Goal: Information Seeking & Learning: Learn about a topic

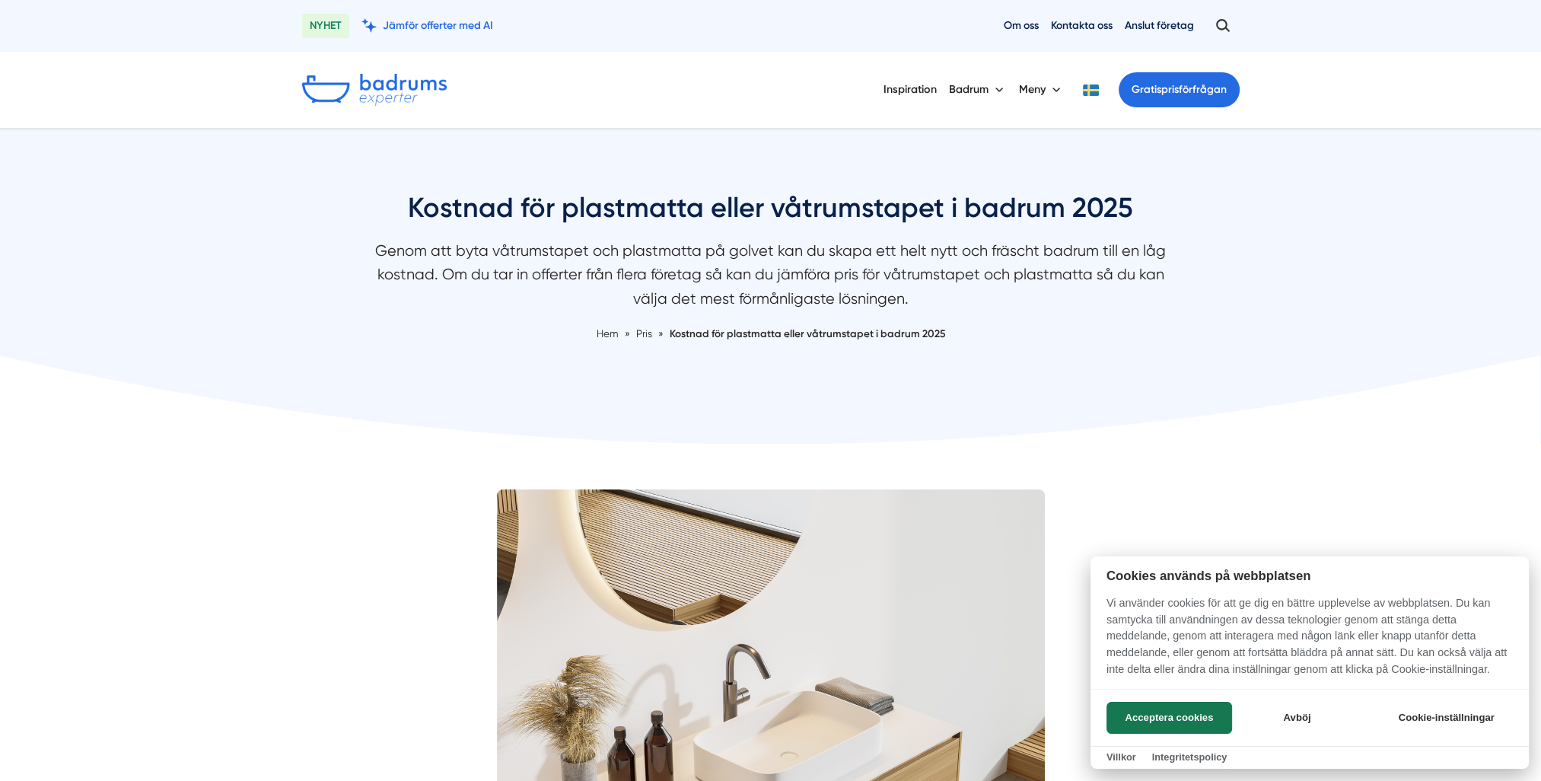
drag, startPoint x: 619, startPoint y: 254, endPoint x: 831, endPoint y: 263, distance: 211.7
click at [831, 263] on div at bounding box center [770, 390] width 1541 height 781
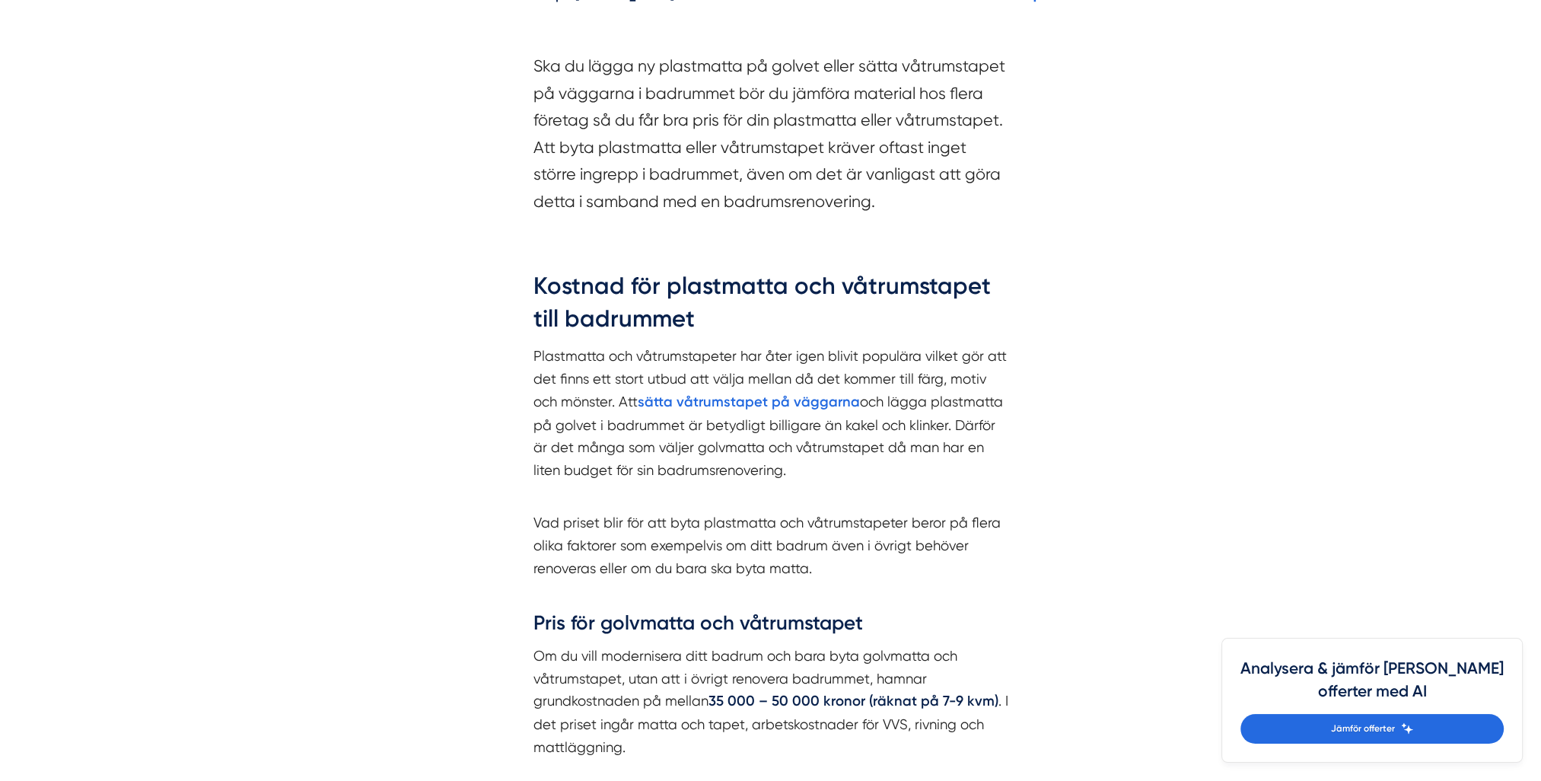
scroll to position [1294, 0]
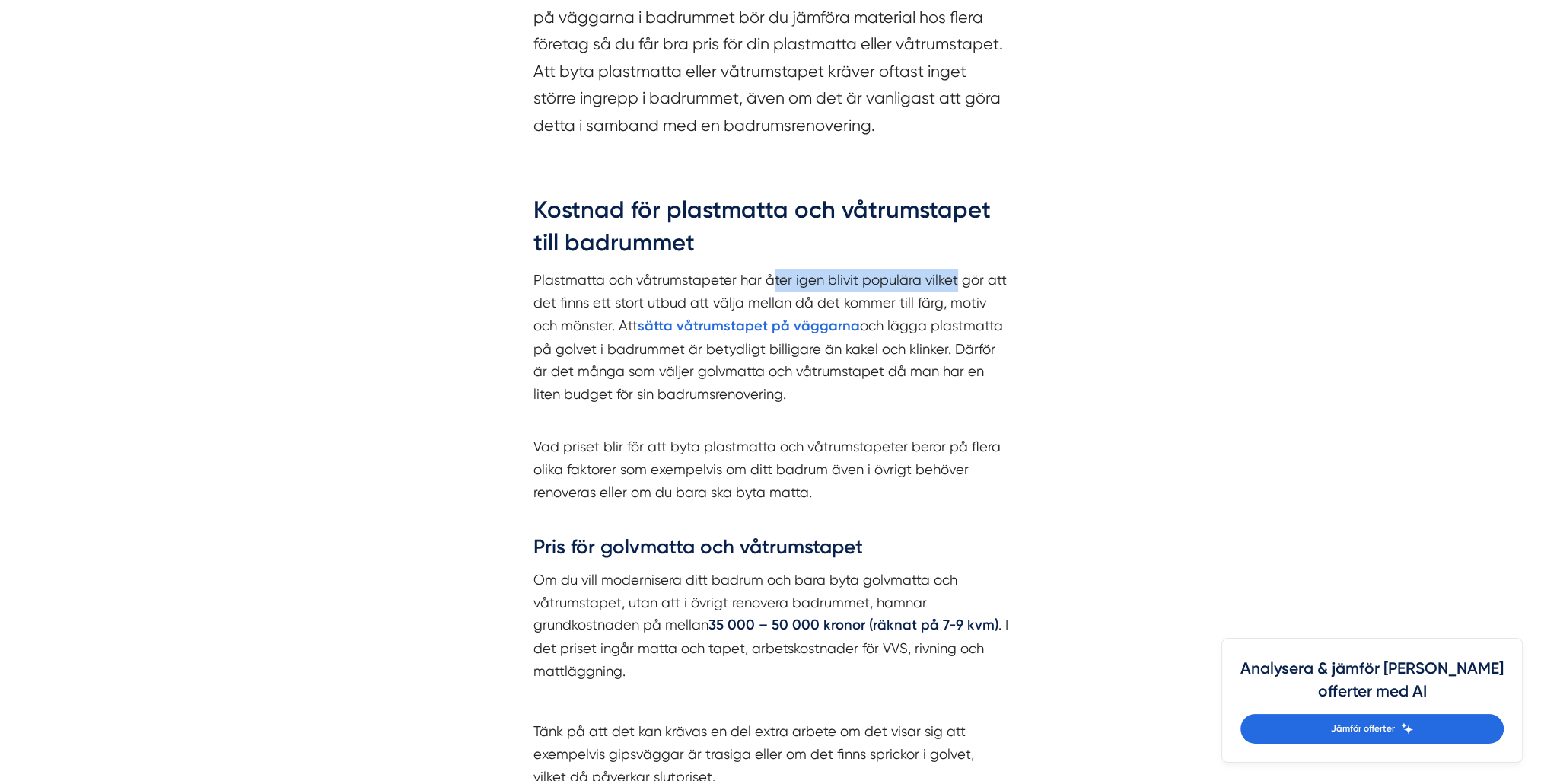
drag, startPoint x: 904, startPoint y: 281, endPoint x: 956, endPoint y: 281, distance: 51.7
click at [956, 281] on p "Plastmatta och våtrumstapeter har åter igen blivit populära vilket gör att det …" at bounding box center [770, 348] width 475 height 159
click at [761, 291] on p "Plastmatta och våtrumstapeter har åter igen blivit populära vilket gör att det …" at bounding box center [770, 348] width 475 height 159
drag, startPoint x: 625, startPoint y: 343, endPoint x: 828, endPoint y: 349, distance: 203.3
click at [828, 349] on p "Plastmatta och våtrumstapeter har åter igen blivit populära vilket gör att det …" at bounding box center [770, 348] width 475 height 159
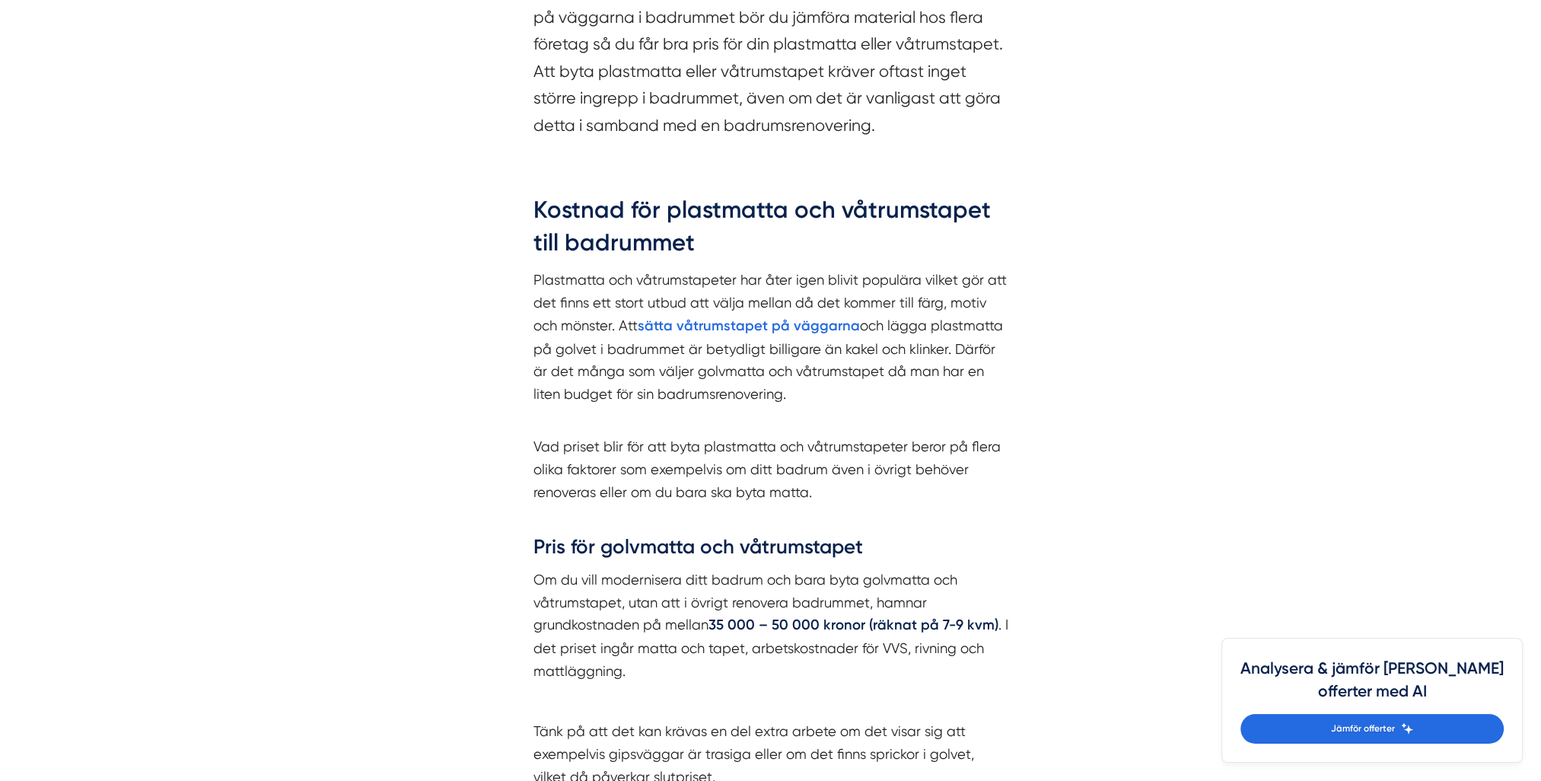
drag, startPoint x: 828, startPoint y: 349, endPoint x: 813, endPoint y: 374, distance: 29.4
click at [813, 374] on p "Plastmatta och våtrumstapeter har åter igen blivit populära vilket gör att det …" at bounding box center [770, 348] width 475 height 159
drag, startPoint x: 706, startPoint y: 348, endPoint x: 925, endPoint y: 349, distance: 219.2
click at [925, 349] on p "Plastmatta och våtrumstapeter har åter igen blivit populära vilket gör att det …" at bounding box center [770, 348] width 475 height 159
drag, startPoint x: 925, startPoint y: 349, endPoint x: 914, endPoint y: 368, distance: 21.5
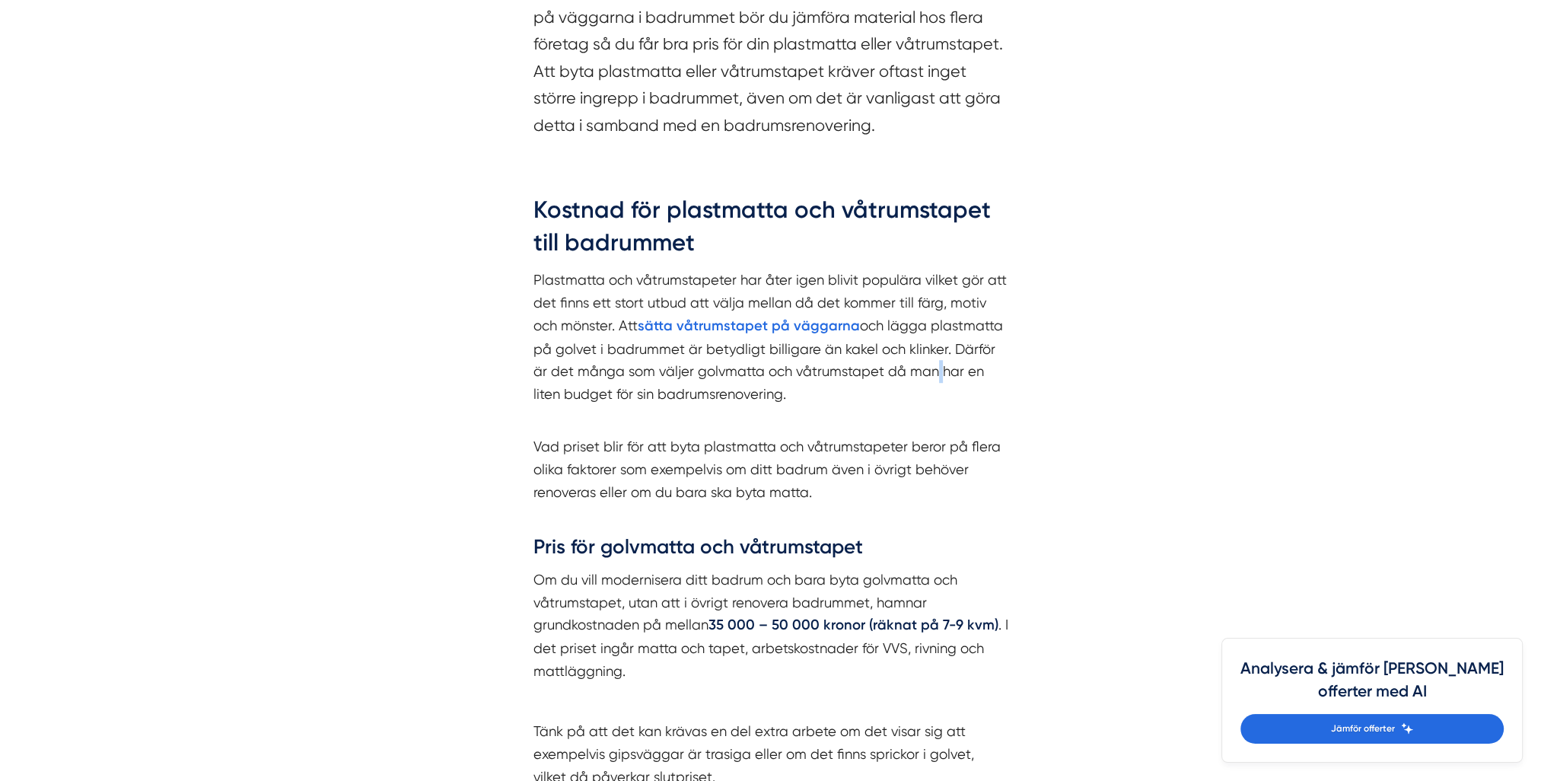
click at [914, 368] on p "Plastmatta och våtrumstapeter har åter igen blivit populära vilket gör att det …" at bounding box center [770, 348] width 475 height 159
click at [700, 373] on p "Plastmatta och våtrumstapeter har åter igen blivit populära vilket gör att det …" at bounding box center [770, 348] width 475 height 159
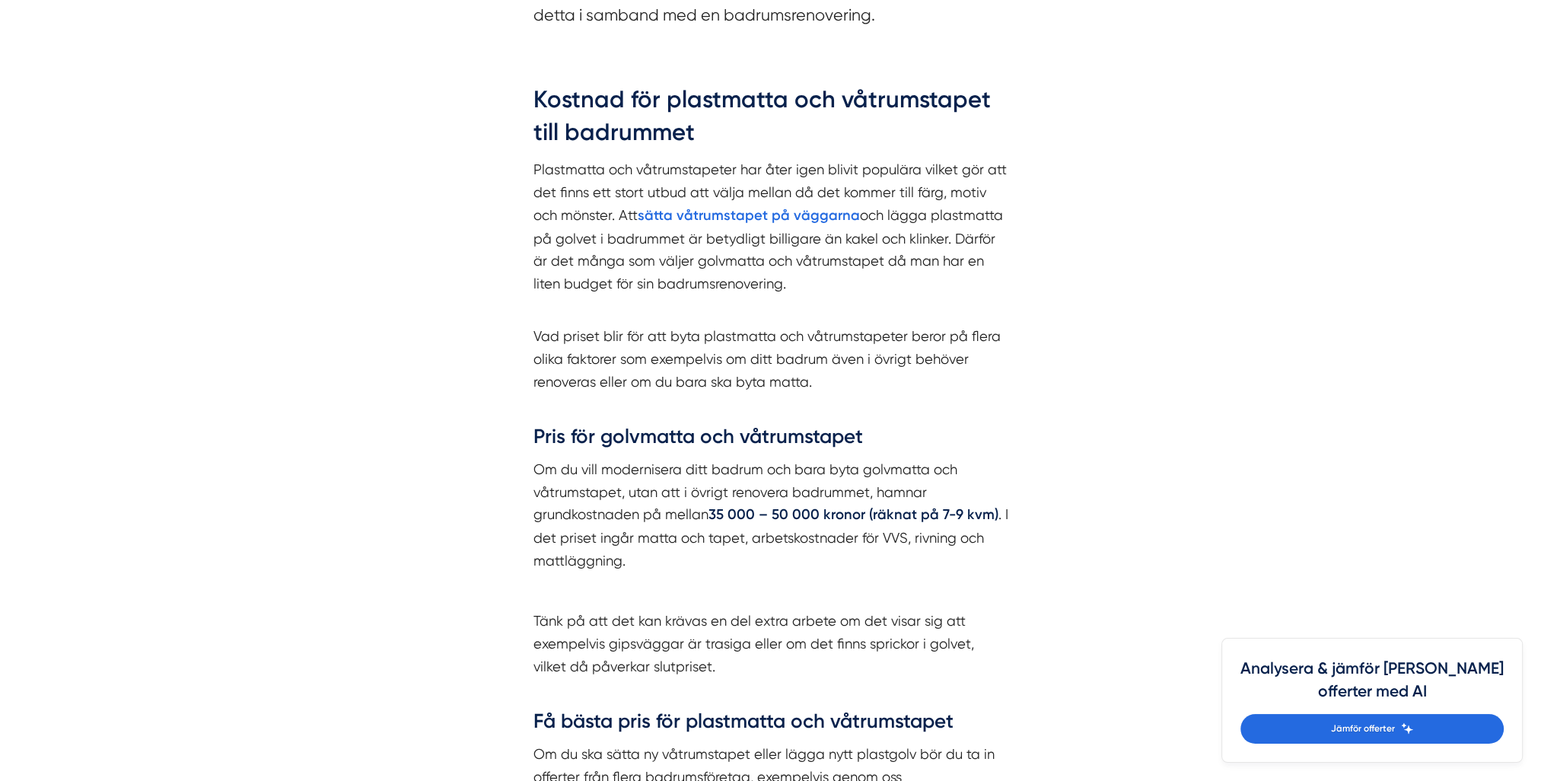
scroll to position [1446, 0]
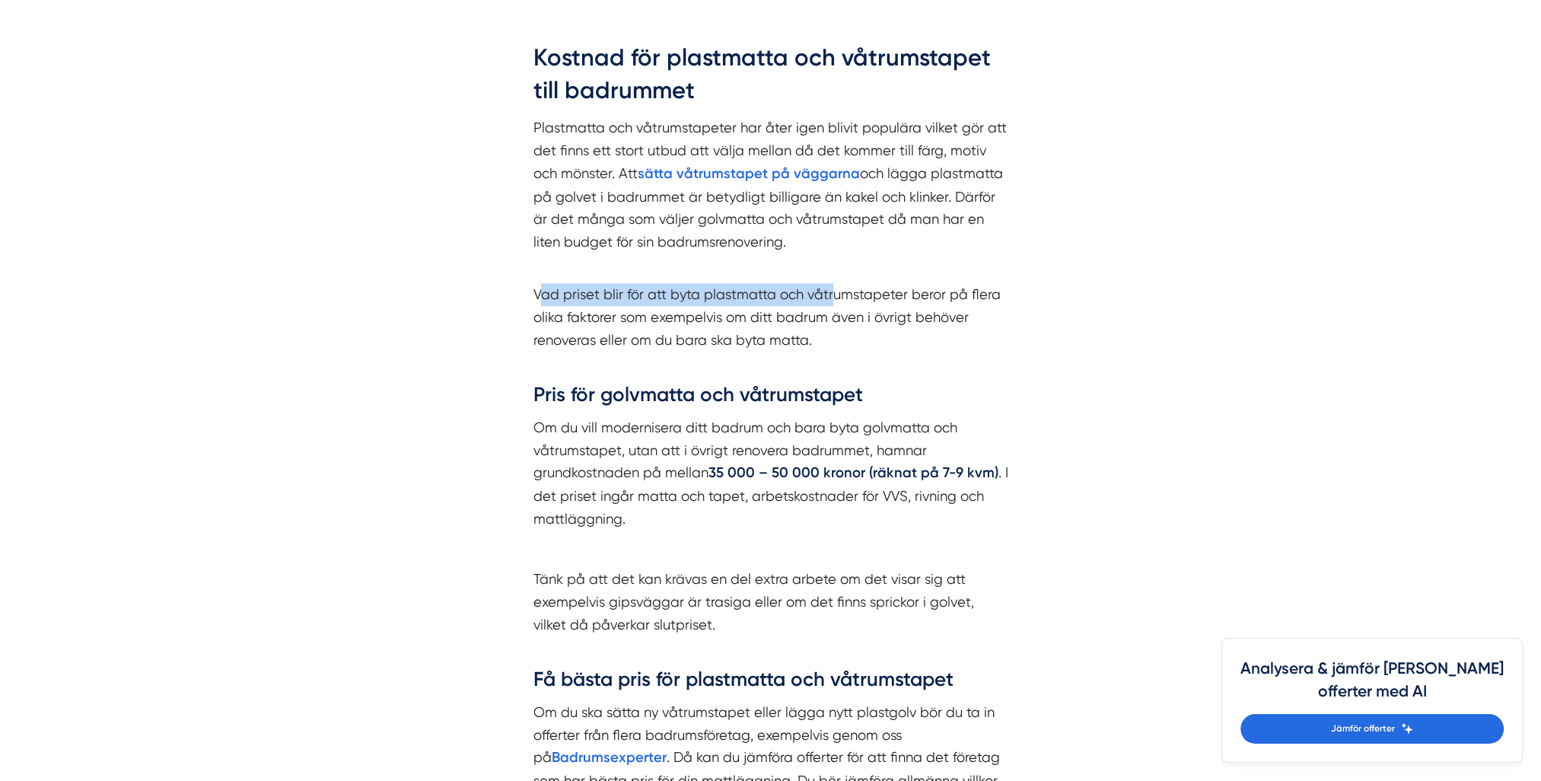
drag, startPoint x: 540, startPoint y: 290, endPoint x: 833, endPoint y: 294, distance: 292.2
click at [833, 294] on p "Vad priset blir för att byta plastmatta och våtrumstapeter beror på flera olika…" at bounding box center [770, 328] width 475 height 91
drag, startPoint x: 833, startPoint y: 294, endPoint x: 833, endPoint y: 318, distance: 24.4
click at [833, 318] on p "Vad priset blir för att byta plastmatta och våtrumstapeter beror på flera olika…" at bounding box center [770, 328] width 475 height 91
drag, startPoint x: 728, startPoint y: 311, endPoint x: 839, endPoint y: 312, distance: 111.9
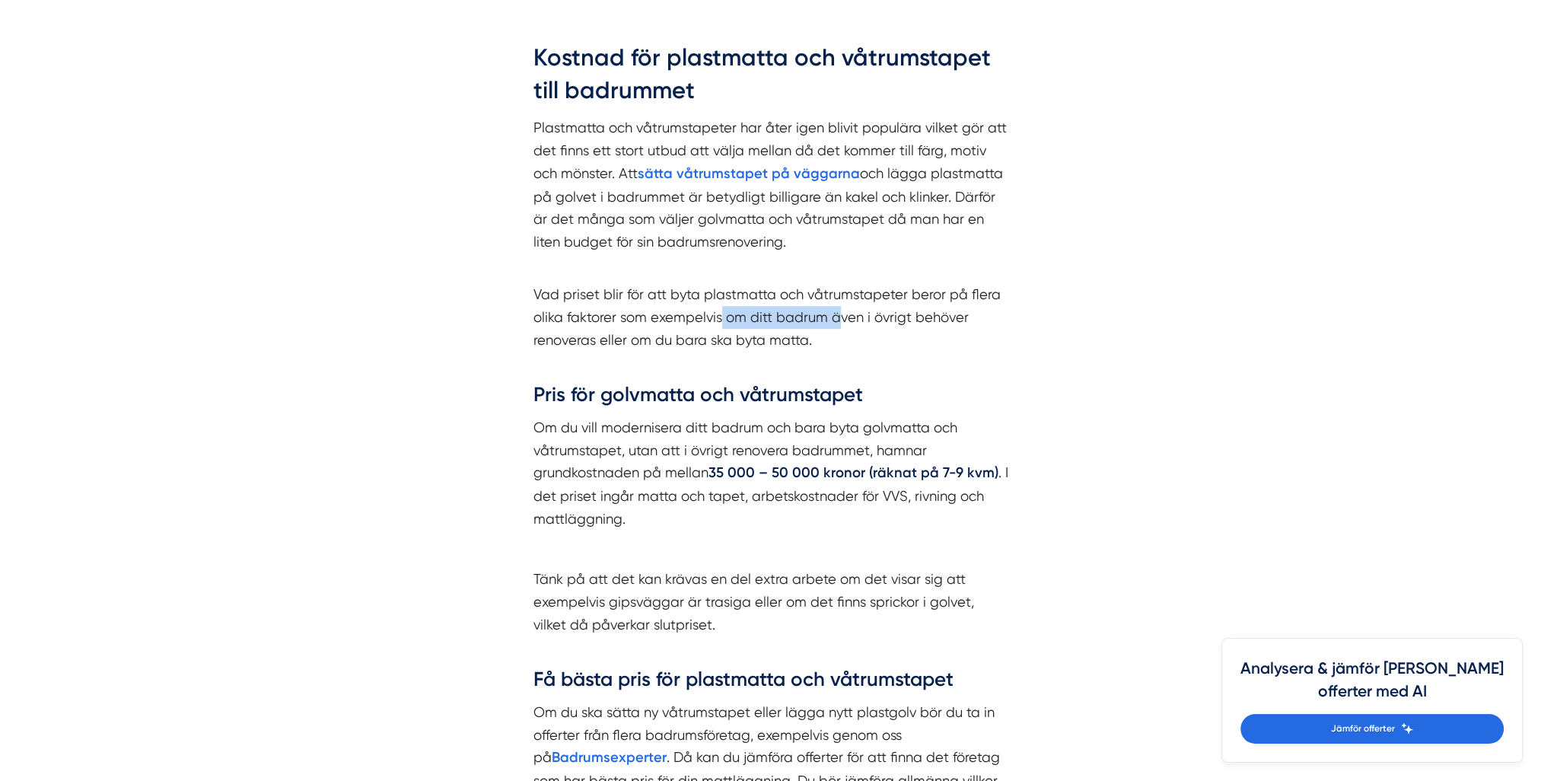
click at [839, 312] on p "Vad priset blir för att byta plastmatta och våtrumstapeter beror på flera olika…" at bounding box center [770, 328] width 475 height 91
drag, startPoint x: 540, startPoint y: 428, endPoint x: 928, endPoint y: 416, distance: 388.3
click at [928, 416] on p "Om du vill modernisera ditt badrum och bara byta golvmatta och våtrumstapet, ut…" at bounding box center [770, 472] width 475 height 113
drag, startPoint x: 928, startPoint y: 416, endPoint x: 860, endPoint y: 454, distance: 78.7
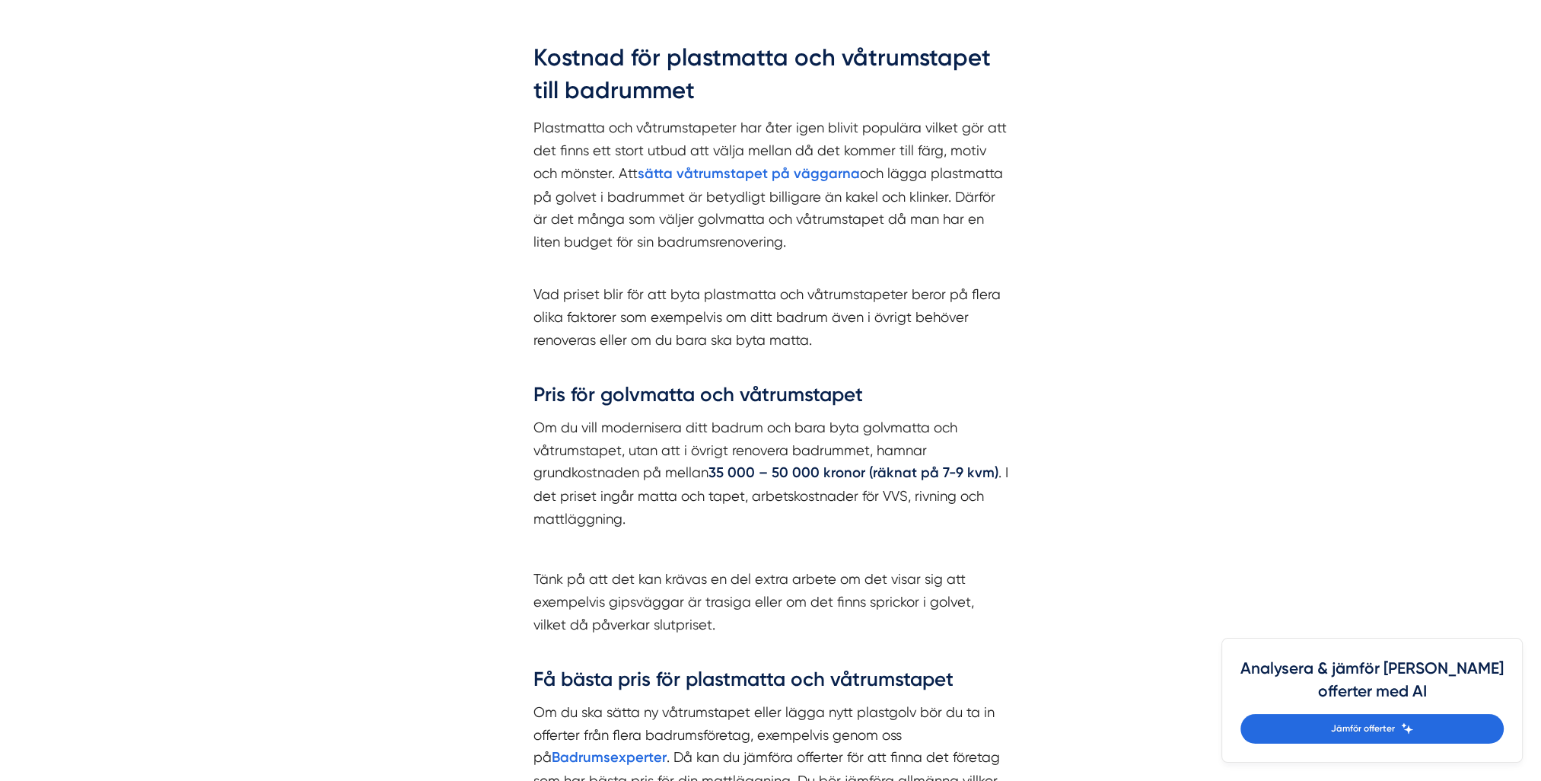
click at [860, 454] on p "Om du vill modernisera ditt badrum och bara byta golvmatta och våtrumstapet, ut…" at bounding box center [770, 472] width 475 height 113
drag, startPoint x: 638, startPoint y: 446, endPoint x: 807, endPoint y: 449, distance: 168.2
click at [807, 449] on p "Om du vill modernisera ditt badrum och bara byta golvmatta och våtrumstapet, ut…" at bounding box center [770, 472] width 475 height 113
drag, startPoint x: 807, startPoint y: 449, endPoint x: 682, endPoint y: 479, distance: 128.5
click at [682, 479] on p "Om du vill modernisera ditt badrum och bara byta golvmatta och våtrumstapet, ut…" at bounding box center [770, 472] width 475 height 113
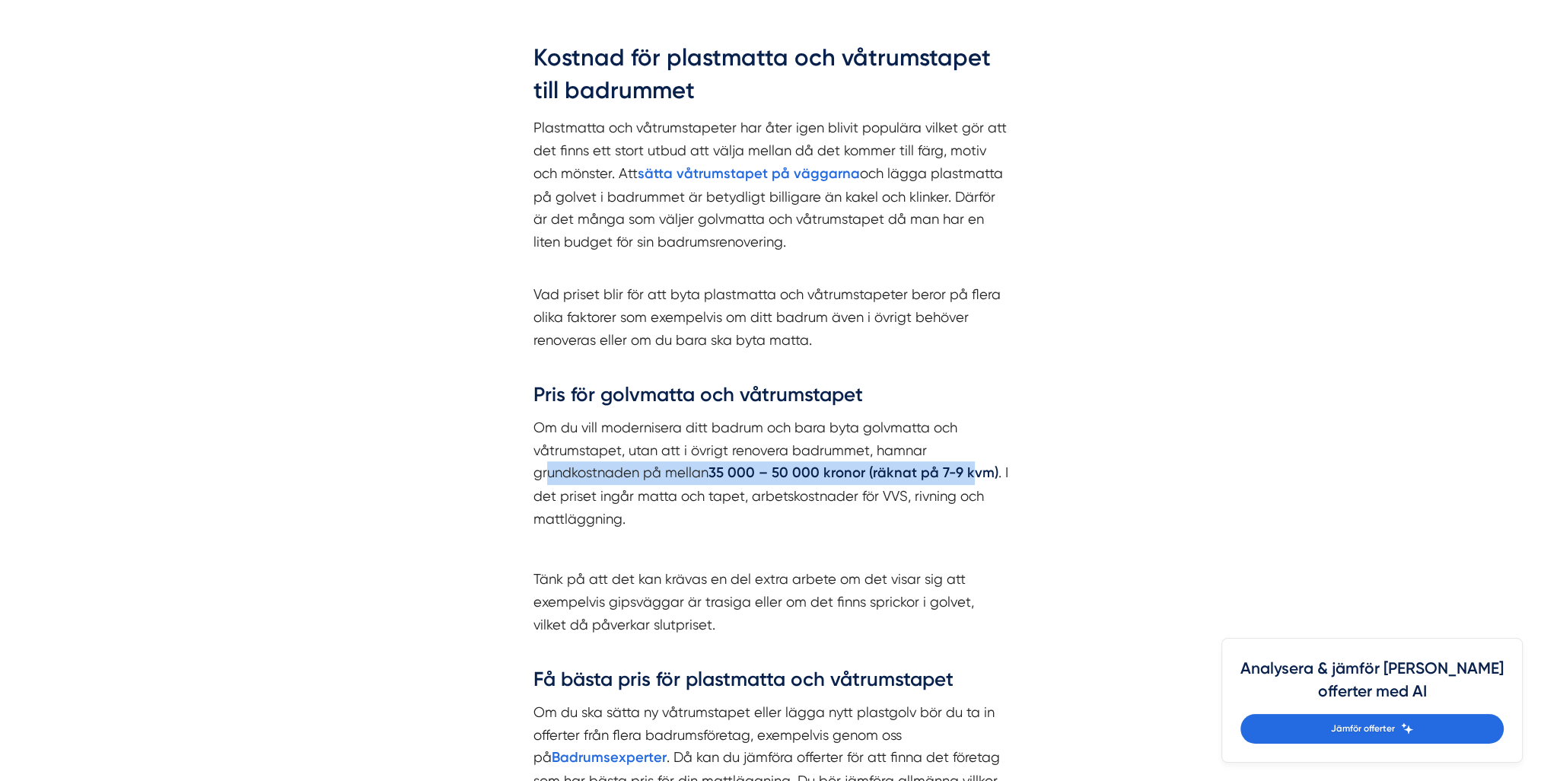
drag, startPoint x: 594, startPoint y: 469, endPoint x: 973, endPoint y: 461, distance: 379.1
click at [973, 461] on p "Om du vill modernisera ditt badrum och bara byta golvmatta och våtrumstapet, ut…" at bounding box center [770, 472] width 475 height 113
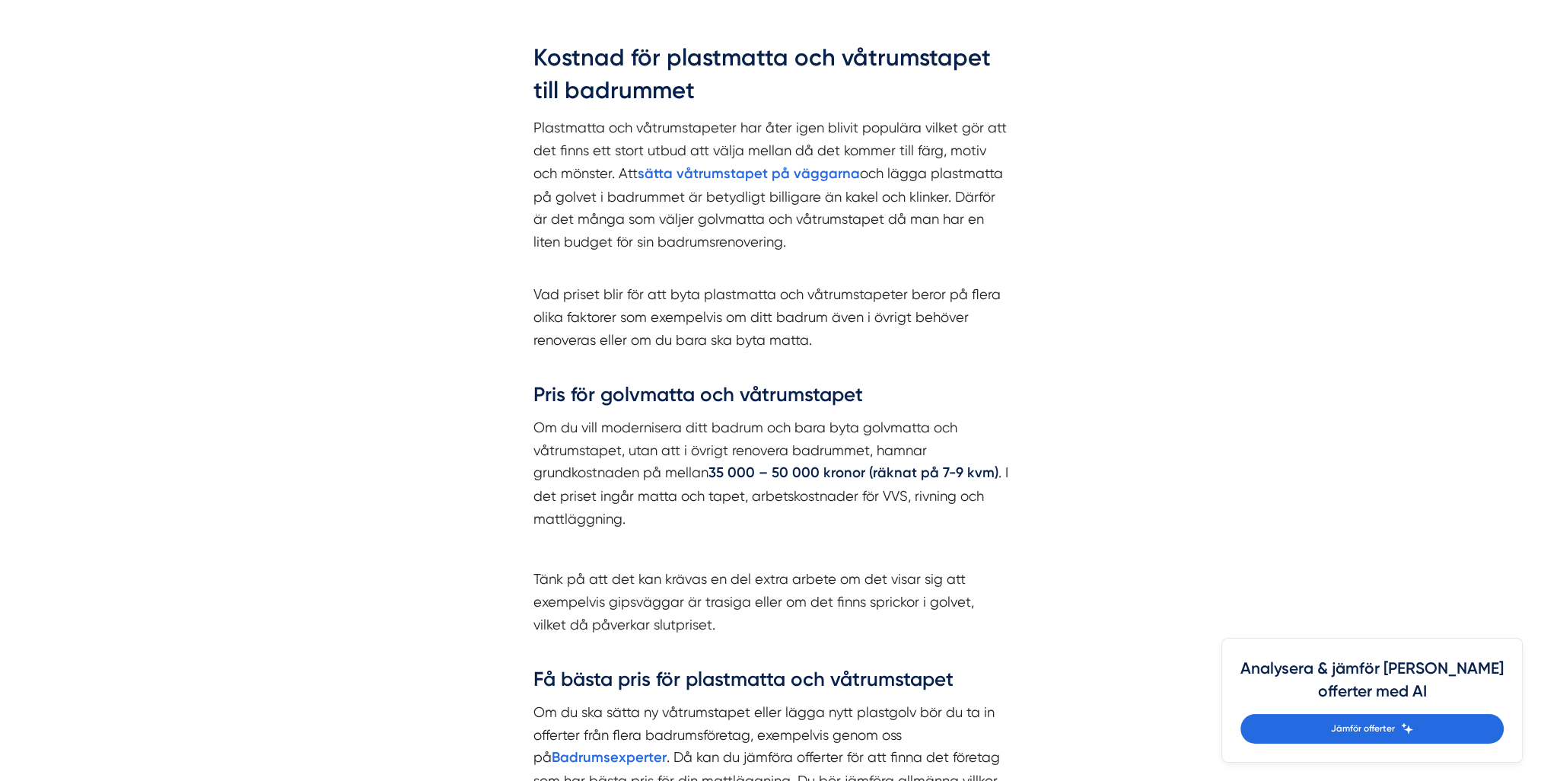
drag, startPoint x: 973, startPoint y: 461, endPoint x: 895, endPoint y: 511, distance: 92.5
click at [895, 511] on p "Om du vill modernisera ditt badrum och bara byta golvmatta och våtrumstapet, ut…" at bounding box center [770, 472] width 475 height 113
drag, startPoint x: 755, startPoint y: 498, endPoint x: 894, endPoint y: 524, distance: 141.5
click at [894, 524] on p "Om du vill modernisera ditt badrum och bara byta golvmatta och våtrumstapet, ut…" at bounding box center [770, 472] width 475 height 113
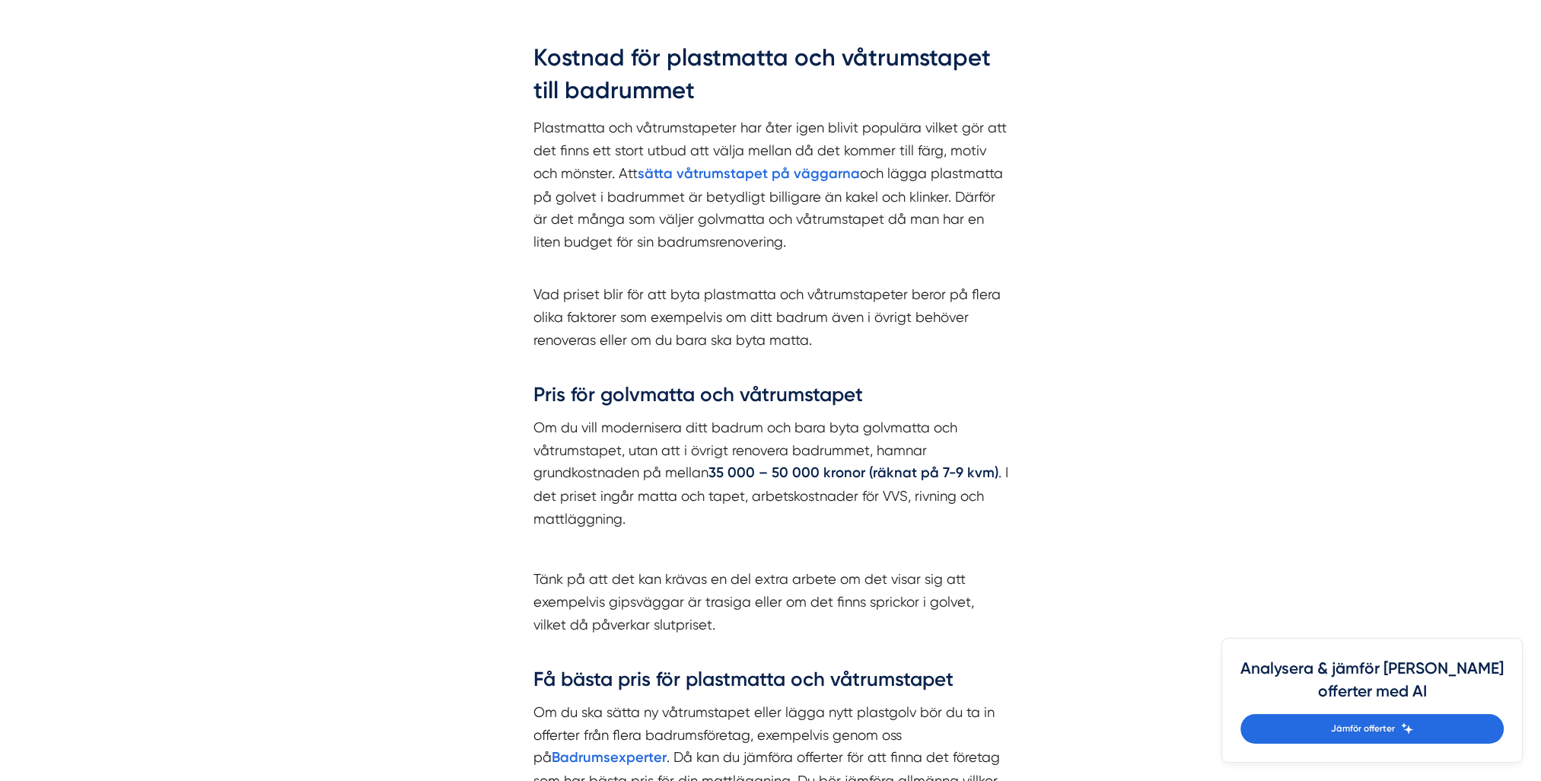
click at [834, 537] on p at bounding box center [770, 548] width 475 height 23
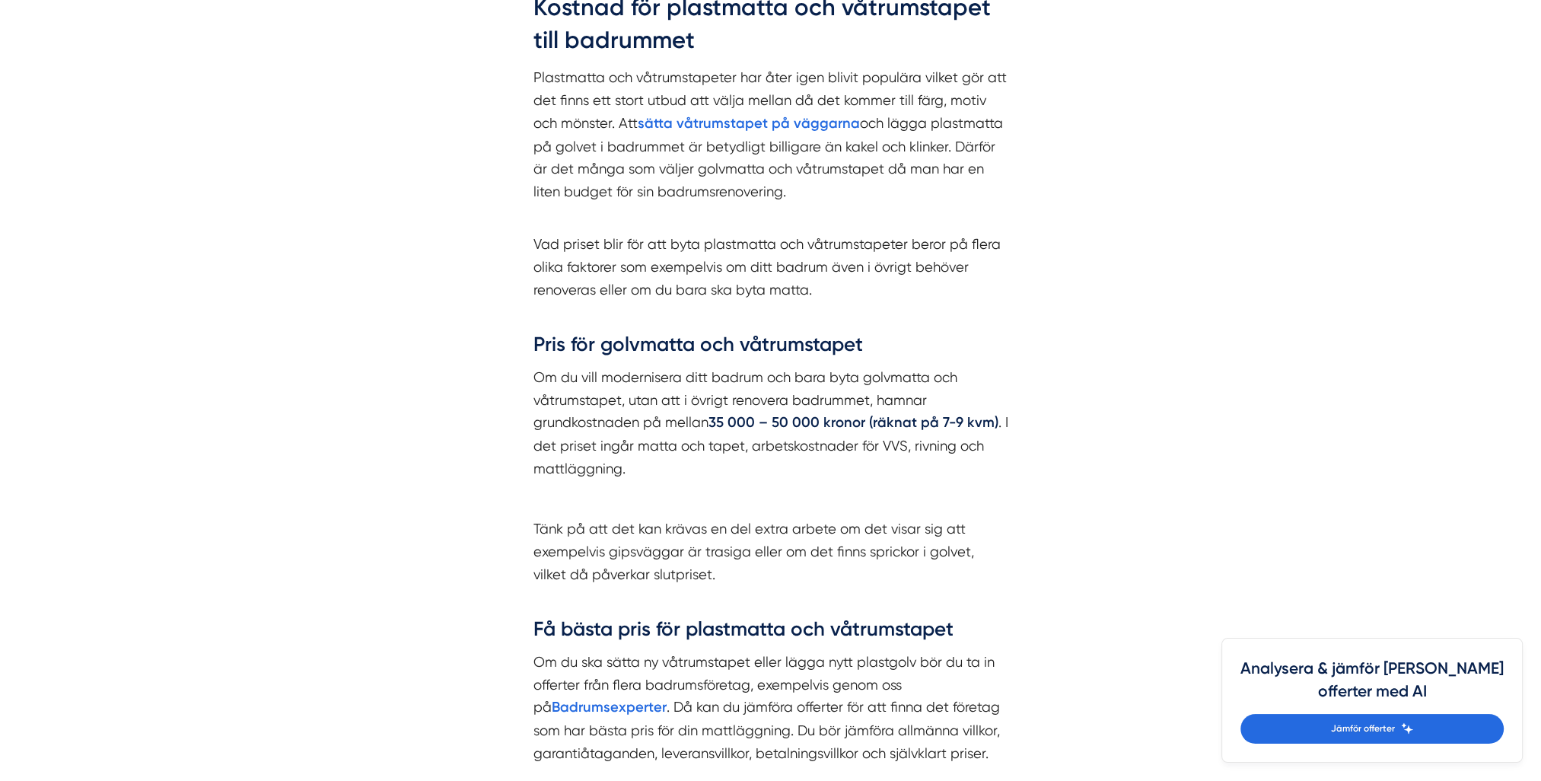
scroll to position [1522, 0]
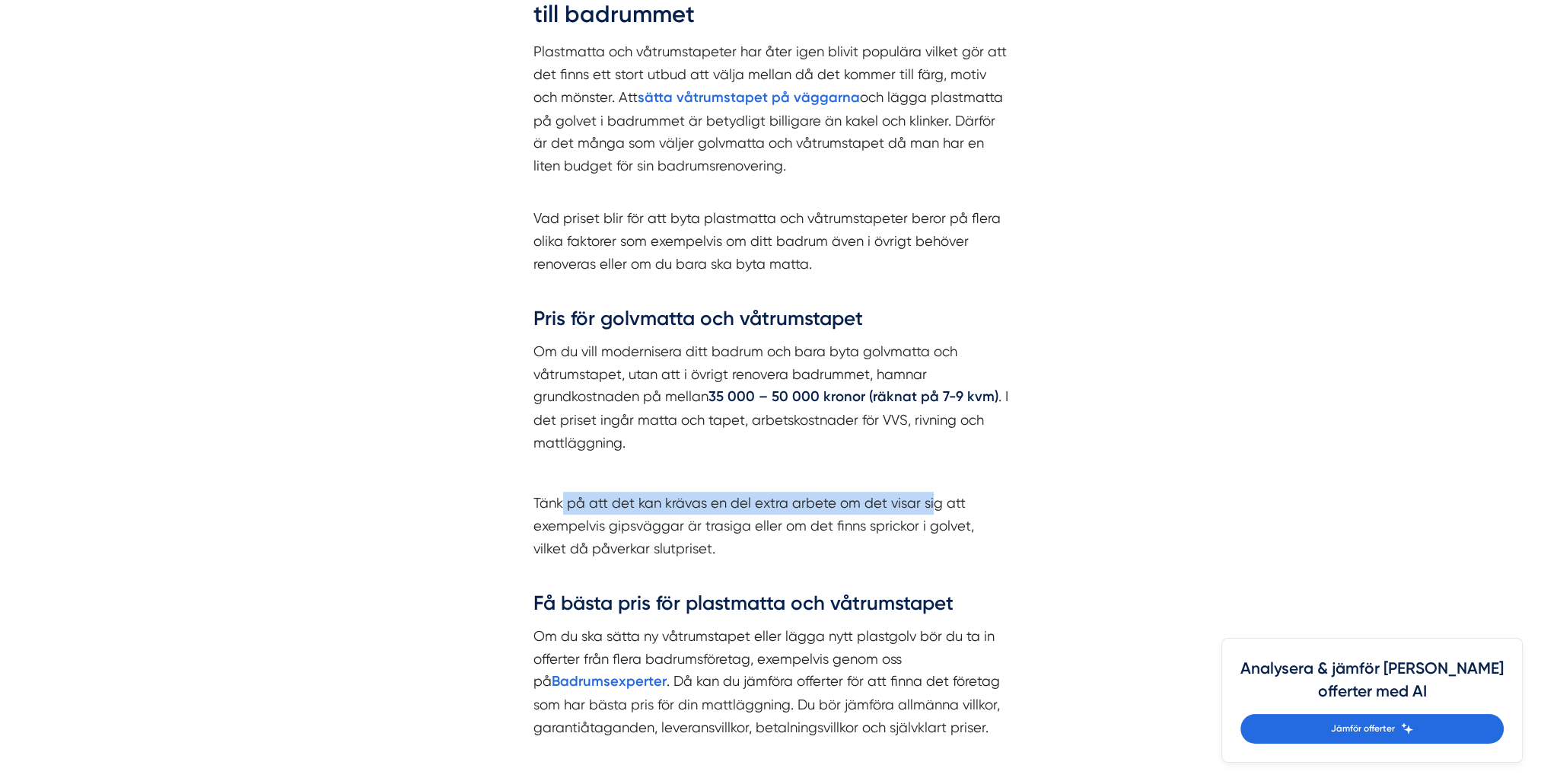
drag, startPoint x: 560, startPoint y: 508, endPoint x: 932, endPoint y: 510, distance: 372.1
click at [932, 510] on p "Tänk på att det kan krävas en del extra arbete om det visar sig att exempelvis …" at bounding box center [770, 537] width 475 height 91
drag, startPoint x: 932, startPoint y: 510, endPoint x: 869, endPoint y: 538, distance: 69.2
click at [869, 538] on p "Tänk på att det kan krävas en del extra arbete om det visar sig att exempelvis …" at bounding box center [770, 537] width 475 height 91
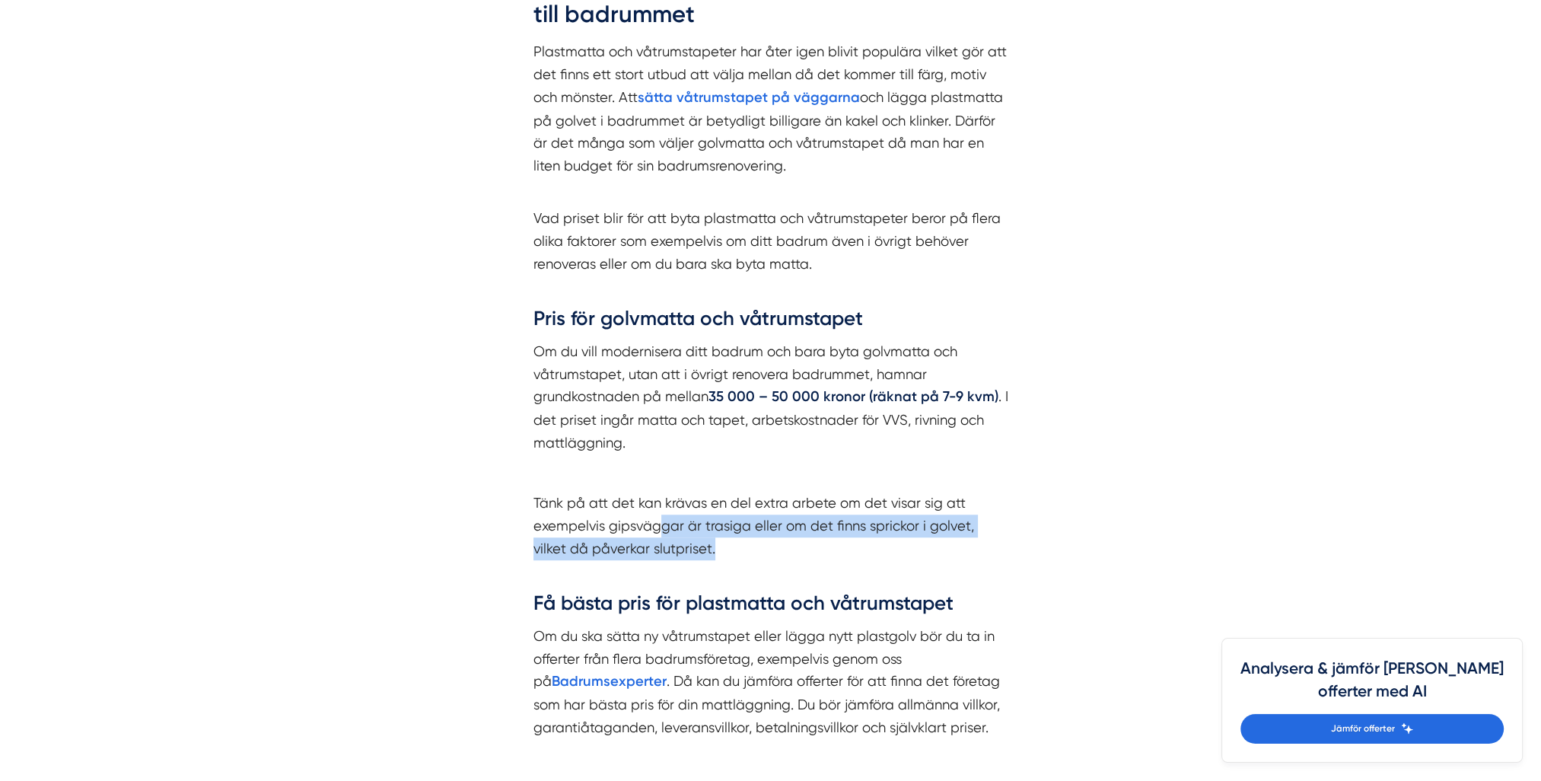
drag, startPoint x: 658, startPoint y: 523, endPoint x: 843, endPoint y: 538, distance: 185.5
click at [843, 538] on p "Tänk på att det kan krävas en del extra arbete om det visar sig att exempelvis …" at bounding box center [770, 537] width 475 height 91
drag, startPoint x: 843, startPoint y: 538, endPoint x: 840, endPoint y: 557, distance: 19.3
click at [840, 557] on p "Tänk på att det kan krävas en del extra arbete om det visar sig att exempelvis …" at bounding box center [770, 537] width 475 height 91
click at [773, 553] on p "Tänk på att det kan krävas en del extra arbete om det visar sig att exempelvis …" at bounding box center [770, 537] width 475 height 91
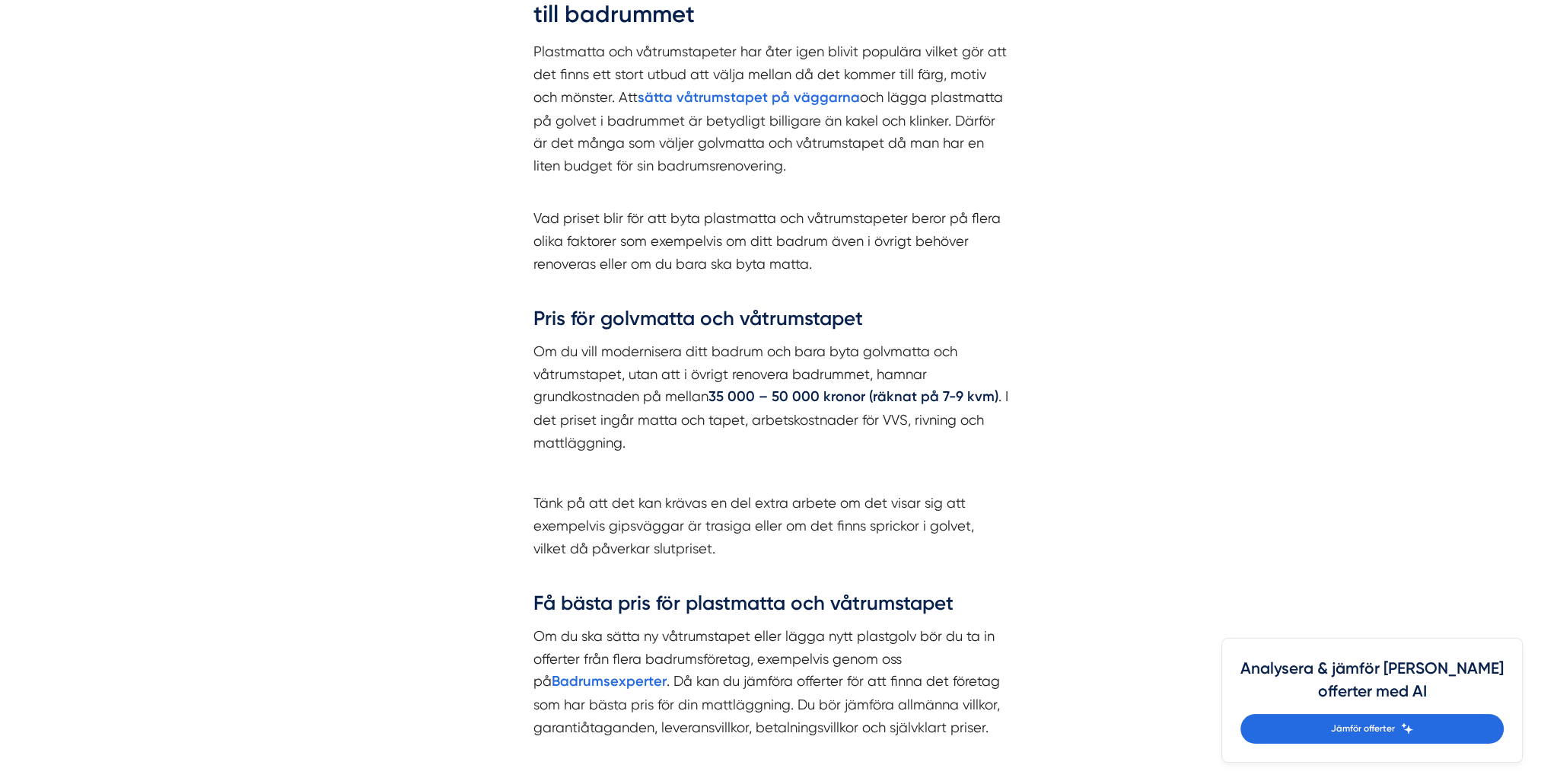
scroll to position [1598, 0]
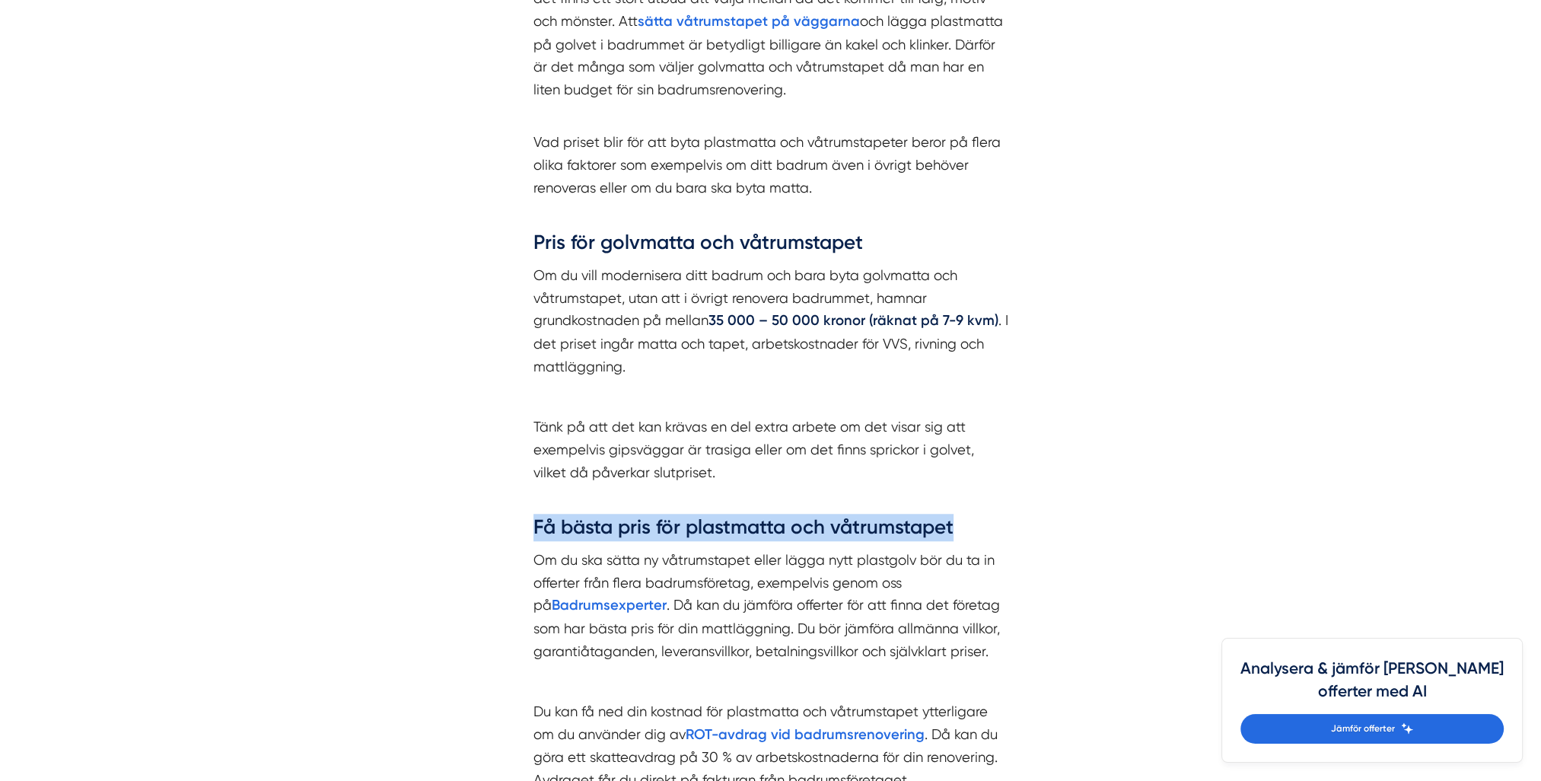
drag, startPoint x: 530, startPoint y: 525, endPoint x: 966, endPoint y: 524, distance: 436.1
click at [966, 524] on div "Kostnad för plastmatta och våtrumstapet till badrummet Plastmatta och våtrumsta…" at bounding box center [771, 344] width 548 height 957
drag, startPoint x: 966, startPoint y: 524, endPoint x: 906, endPoint y: 572, distance: 76.3
click at [906, 572] on p "Om du ska sätta ny våtrumstapet eller lägga nytt plastgolv bör du ta in offerte…" at bounding box center [770, 605] width 475 height 113
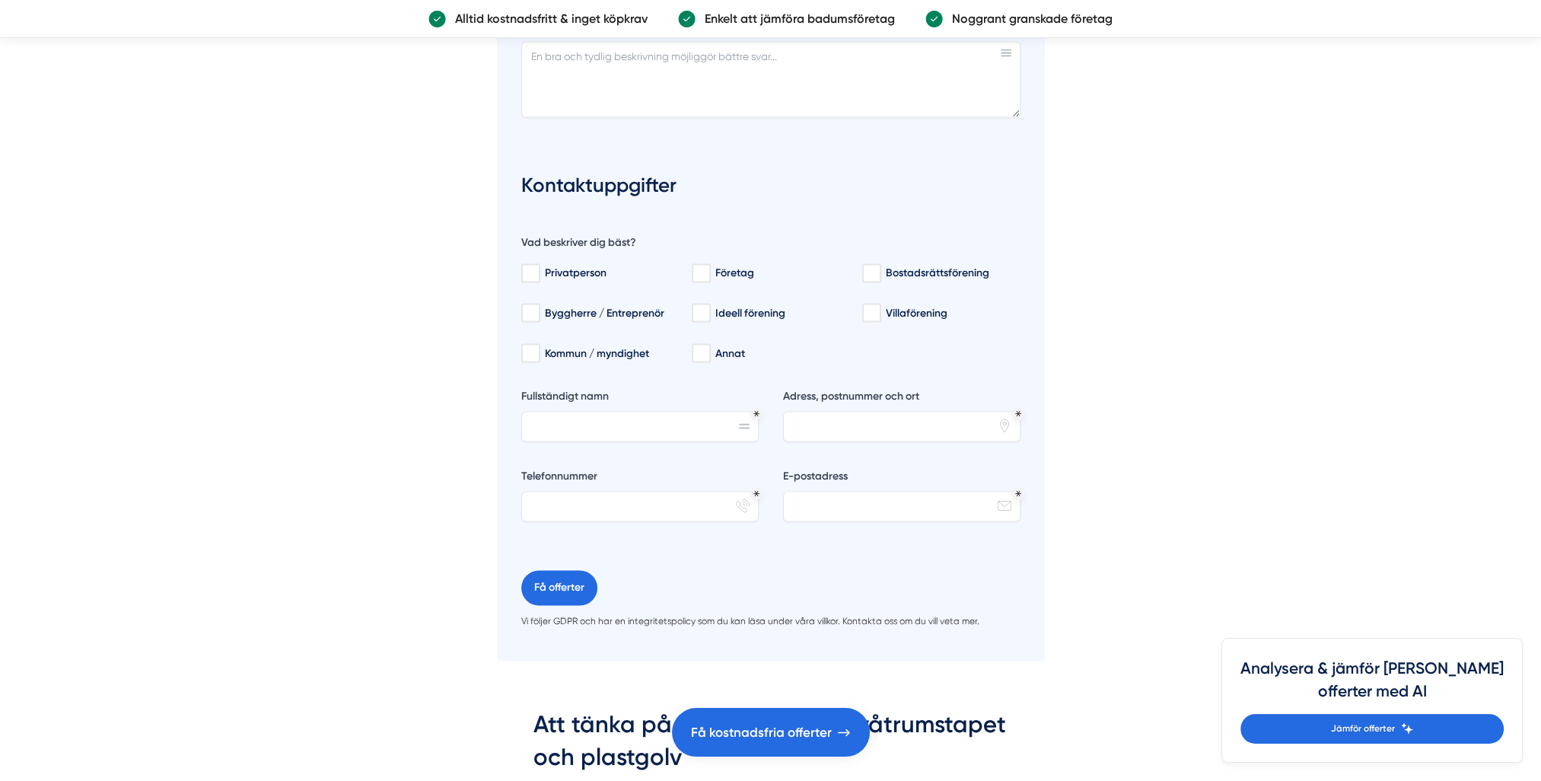
scroll to position [3120, 0]
